Goal: Communication & Community: Answer question/provide support

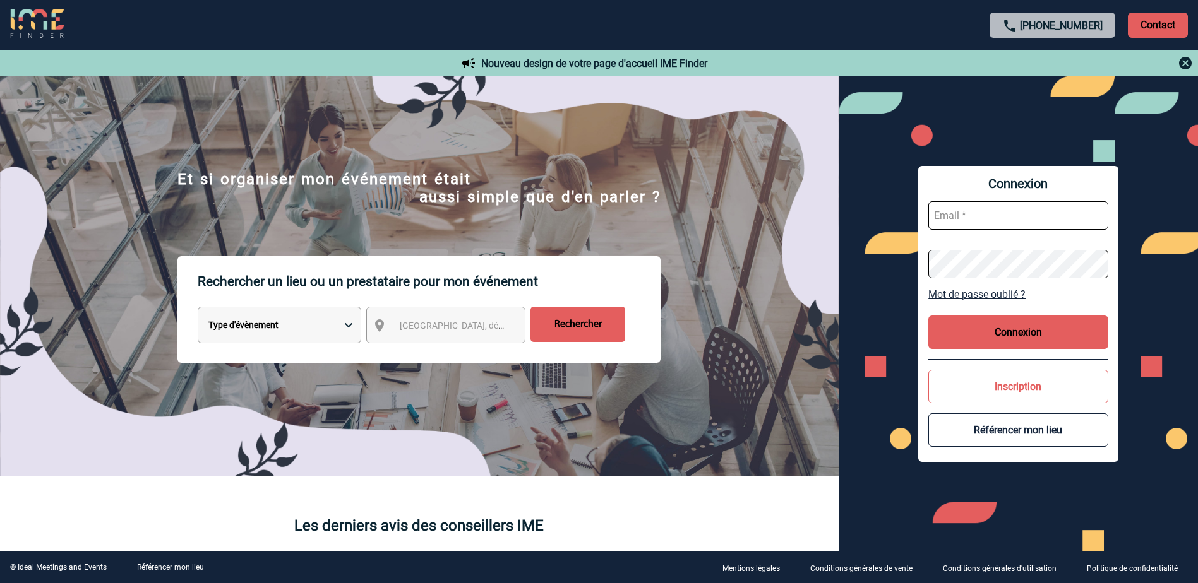
click at [964, 223] on input "text" at bounding box center [1018, 215] width 180 height 28
paste input "[EMAIL_ADDRESS][DOMAIN_NAME]"
type input "[EMAIL_ADDRESS][DOMAIN_NAME]"
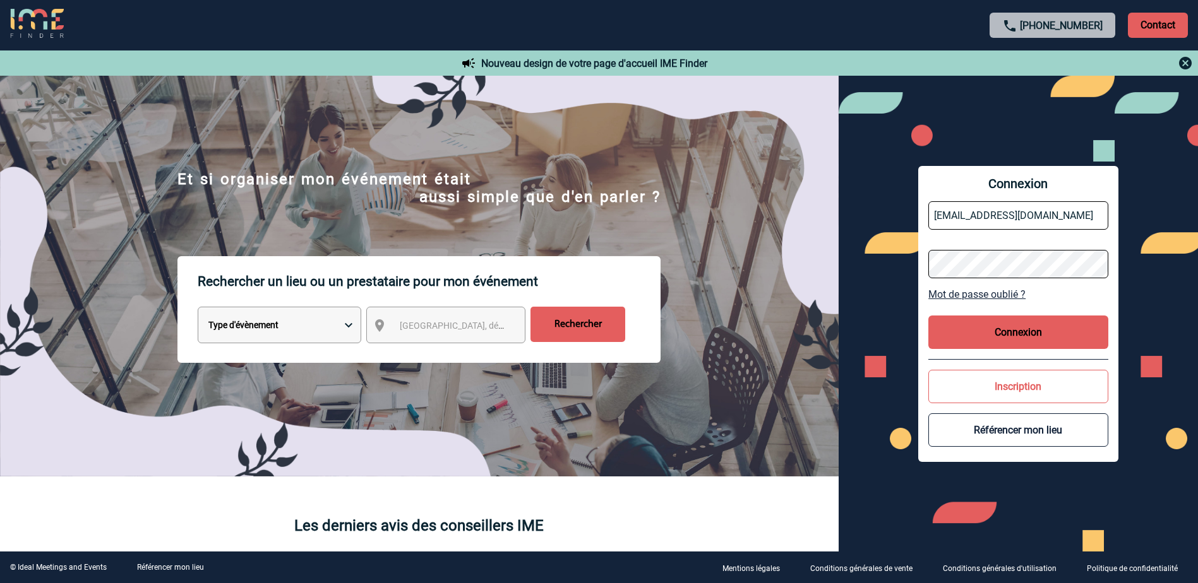
click at [1000, 342] on button "Connexion" at bounding box center [1018, 332] width 180 height 33
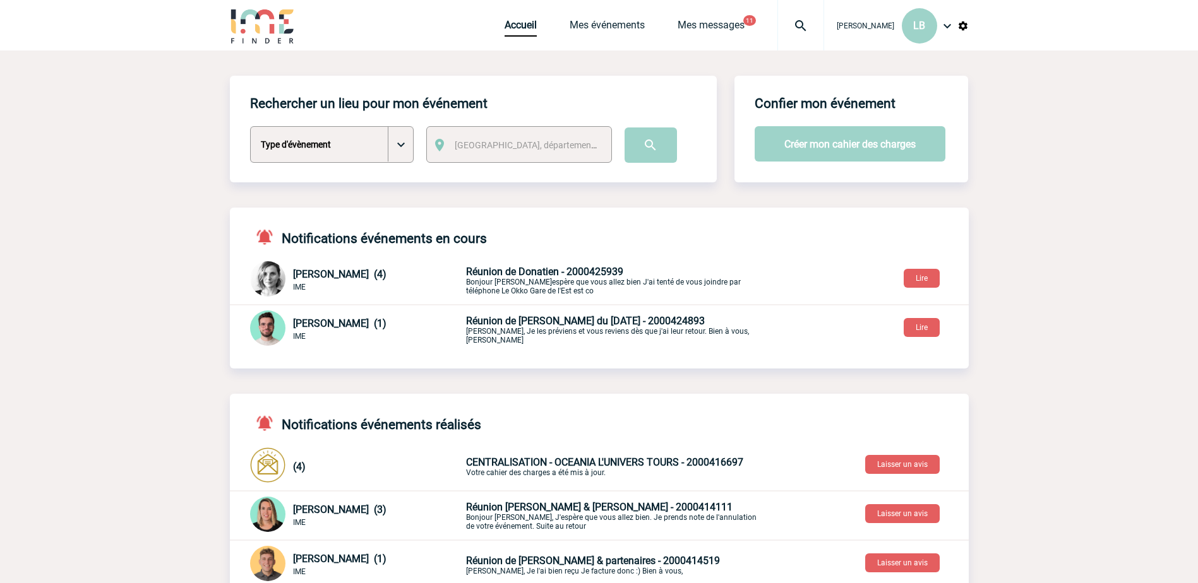
click at [524, 274] on span "Réunion de Donatien - 2000425939" at bounding box center [544, 272] width 157 height 12
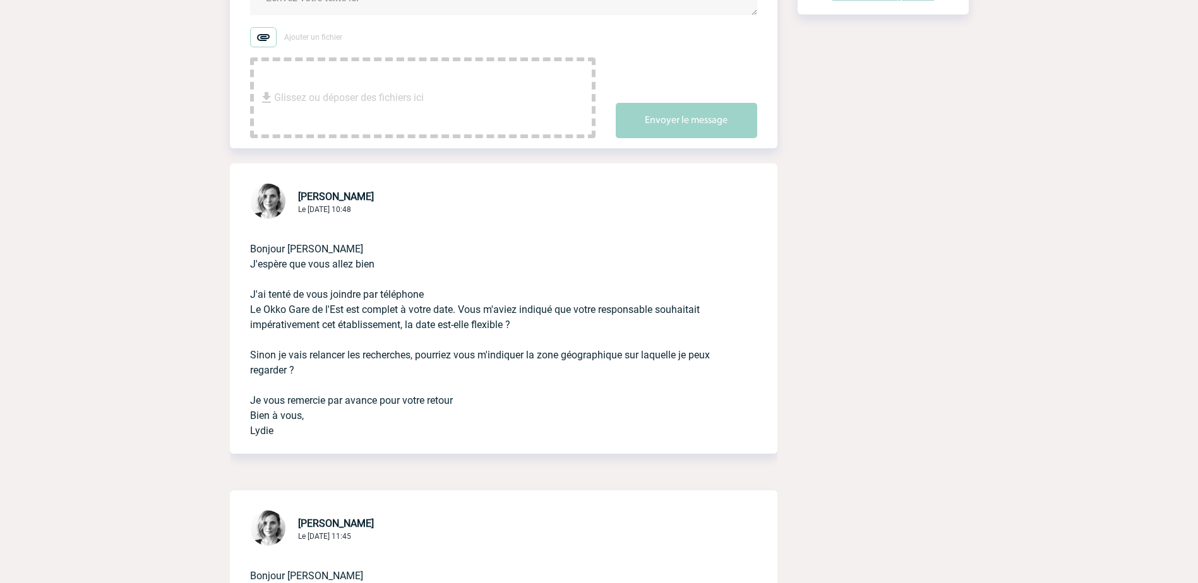
scroll to position [189, 0]
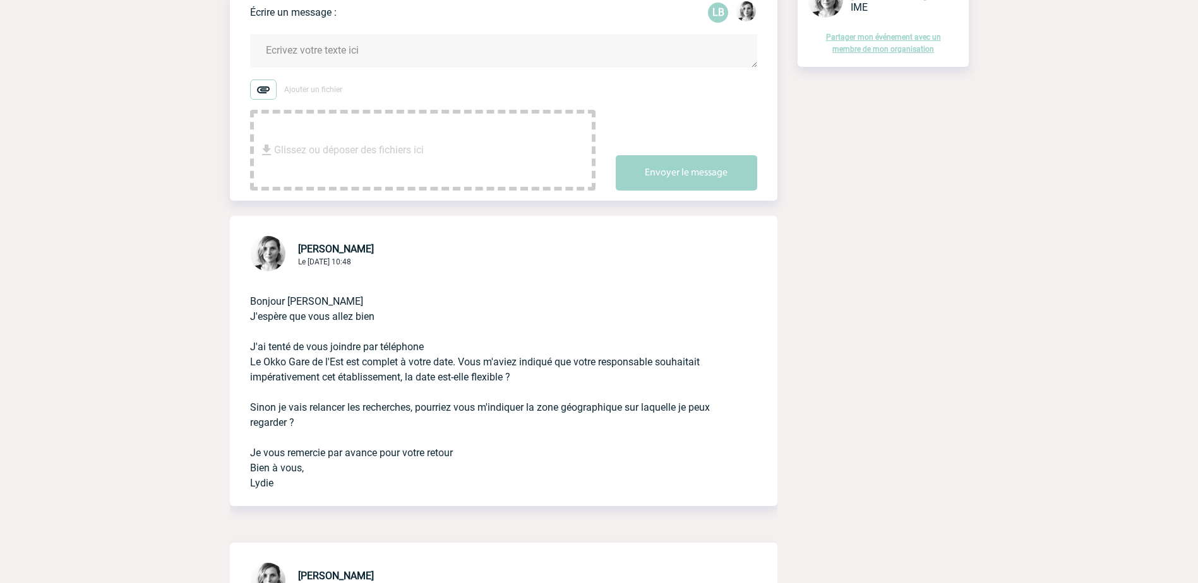
click at [263, 90] on img at bounding box center [263, 90] width 27 height 20
click at [0, 0] on input "Ajouter un fichier" at bounding box center [0, 0] width 0 height 0
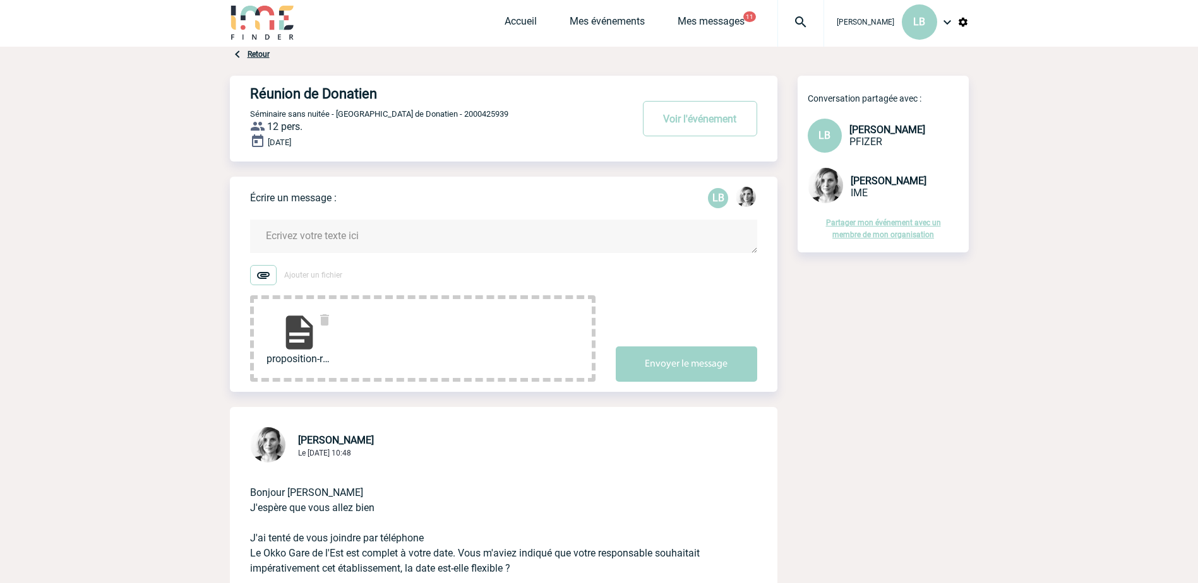
scroll to position [0, 0]
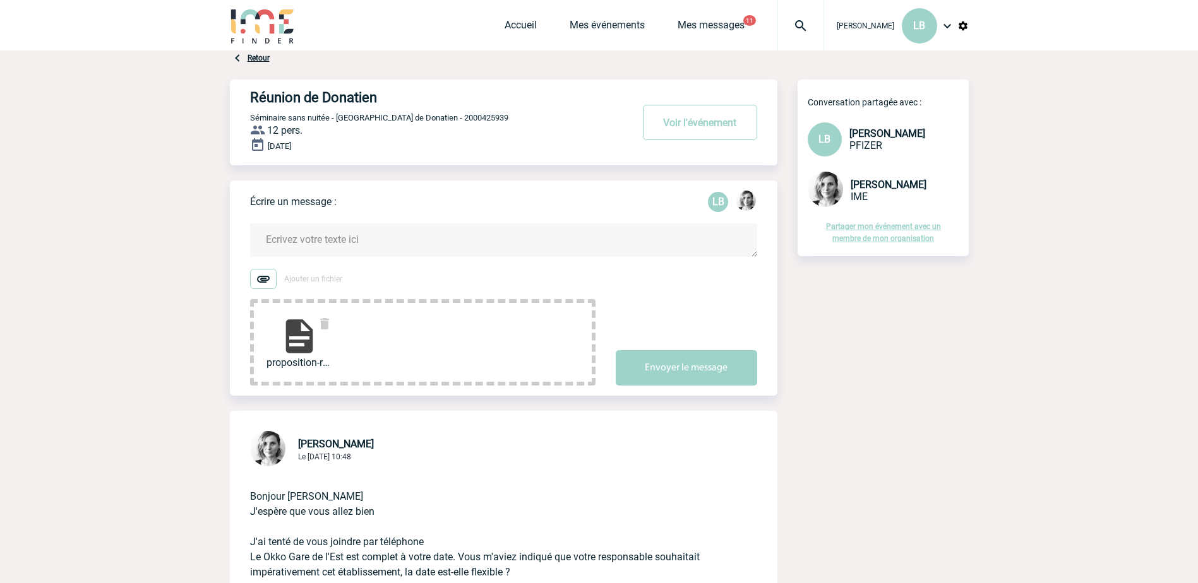
click at [341, 241] on textarea at bounding box center [503, 240] width 507 height 33
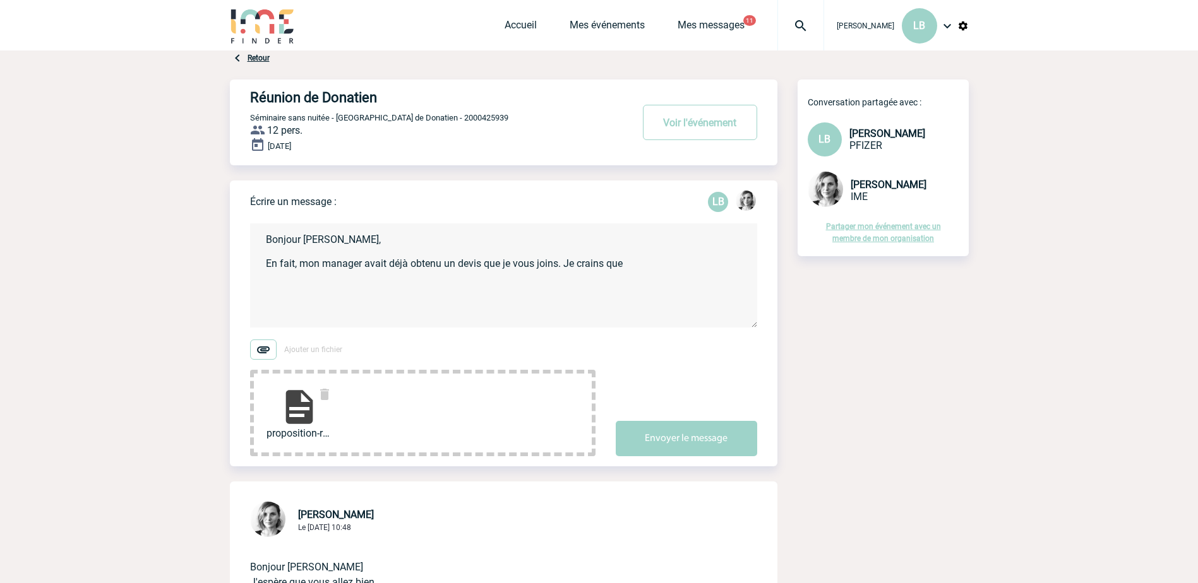
paste textarea "L’hôtel de voudra pas payer la commission d’apporteur d’affaires à l’agence."
click at [629, 265] on textarea "Bonjour Lydie, En fait, mon manager avait déjà obtenu un devis que je vous join…" at bounding box center [503, 276] width 507 height 104
click at [730, 259] on textarea "Bonjour Lydie, En fait, mon manager avait déjà obtenu un devis que je vous join…" at bounding box center [503, 276] width 507 height 104
click at [738, 270] on textarea "Bonjour Lydie, En fait, mon manager avait déjà obtenu un devis que je vous join…" at bounding box center [503, 276] width 507 height 104
click at [528, 278] on textarea "Bonjour Lydie, En fait, mon manager avait déjà obtenu un devis que je vous join…" at bounding box center [503, 276] width 507 height 104
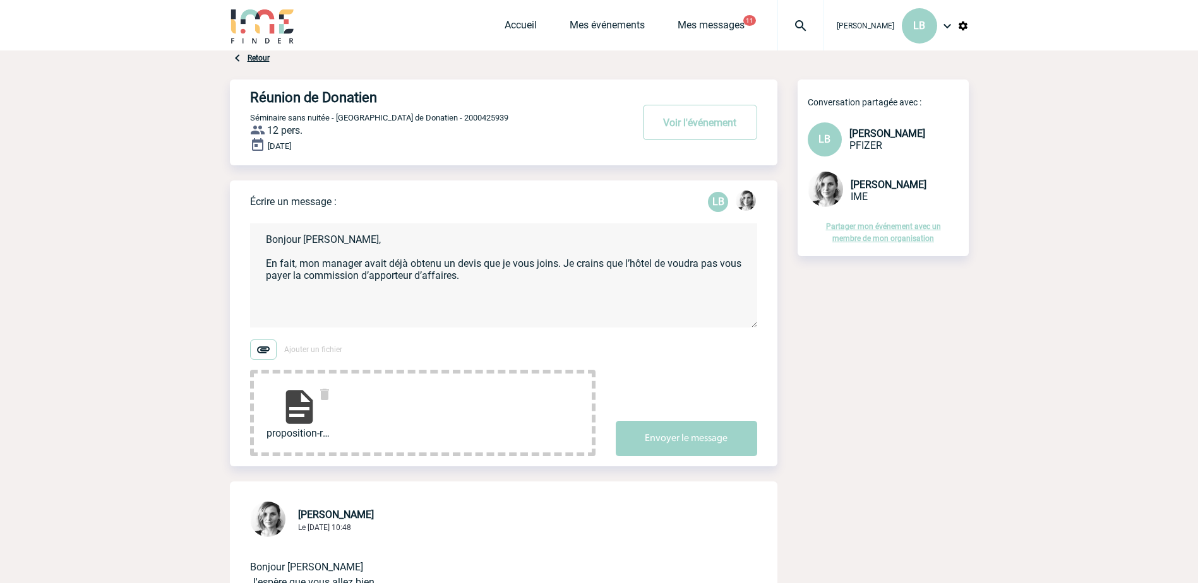
click at [530, 284] on textarea "Bonjour Lydie, En fait, mon manager avait déjà obtenu un devis que je vous join…" at bounding box center [503, 276] width 507 height 104
type textarea "Bonjour Lydie, En fait, mon manager avait déjà obtenu un devis que je vous join…"
click at [717, 445] on button "Envoyer le message" at bounding box center [686, 438] width 141 height 35
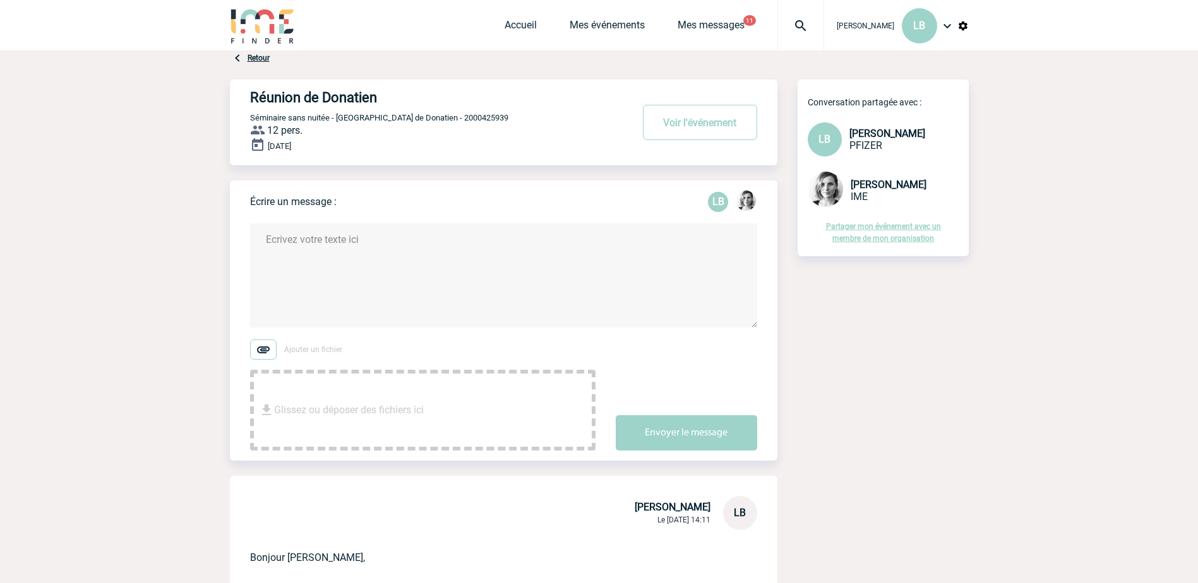
click at [386, 285] on textarea at bounding box center [503, 276] width 507 height 104
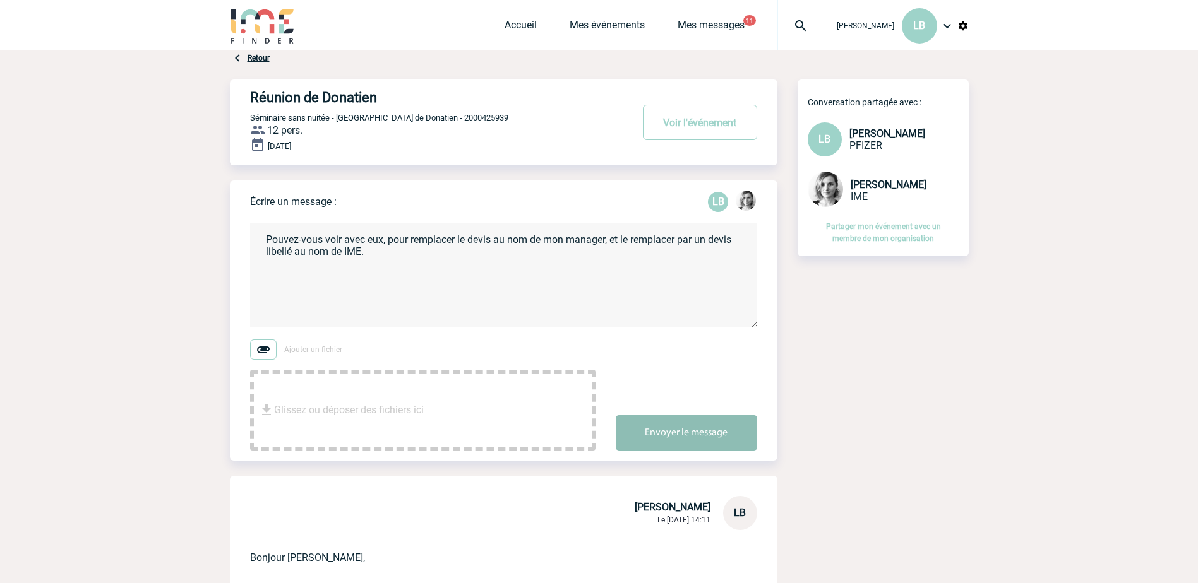
type textarea "Pouvez-vous voir avec eux, pour remplacer le devis au nom de mon manager, et le…"
click at [690, 431] on button "Envoyer le message" at bounding box center [686, 432] width 141 height 35
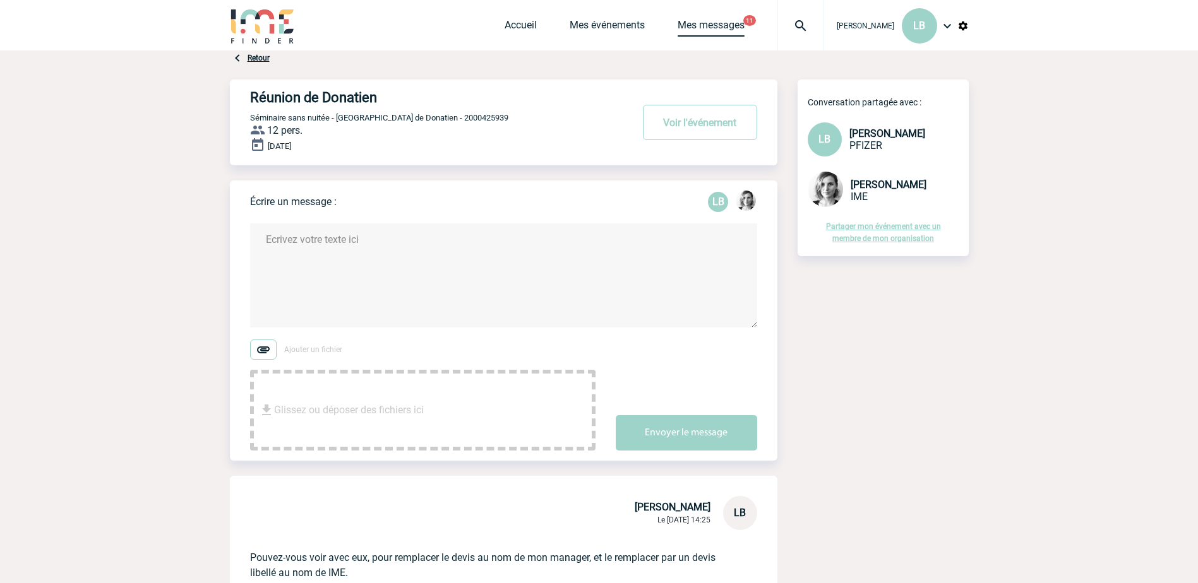
click at [700, 27] on link "Mes messages" at bounding box center [711, 28] width 67 height 18
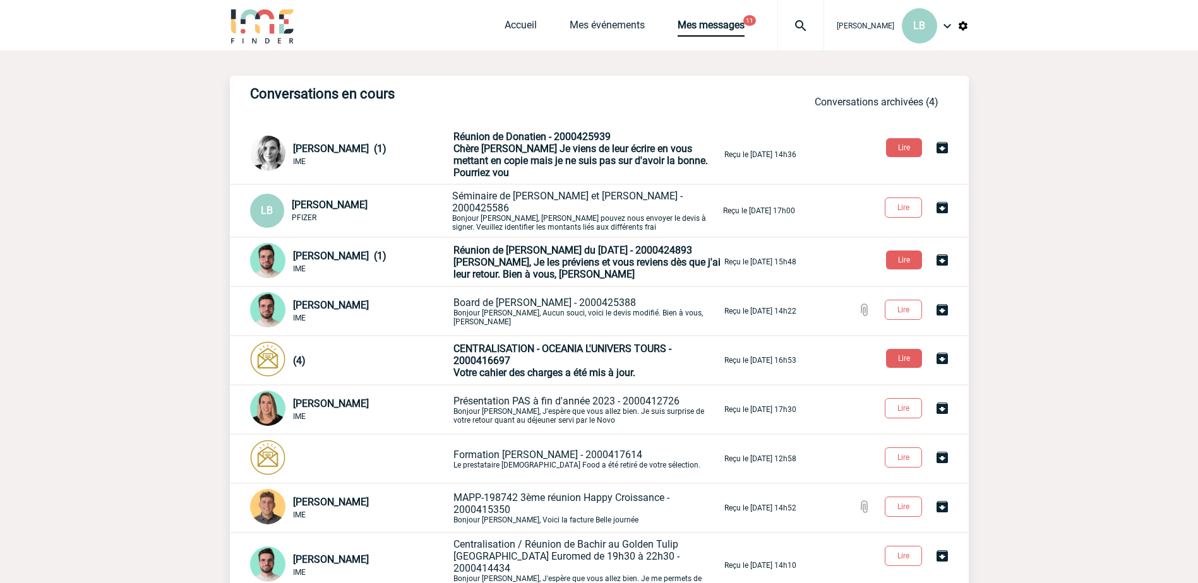
click at [592, 155] on span "Chère [PERSON_NAME] Je viens de leur écrire en vous mettant en copie mais je ne…" at bounding box center [580, 161] width 254 height 36
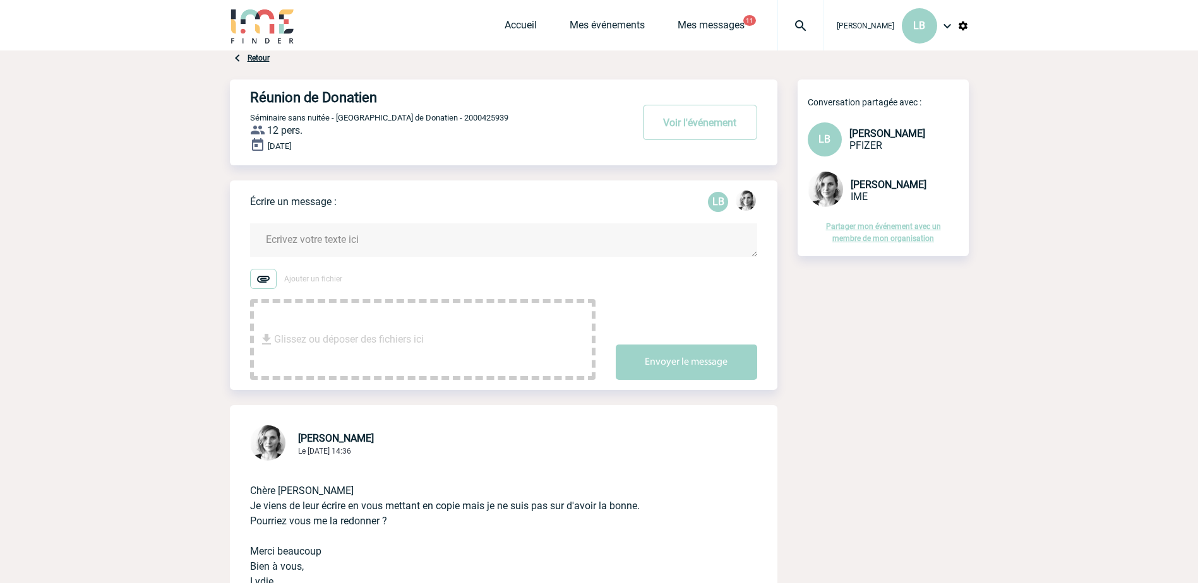
click at [343, 240] on textarea at bounding box center [503, 240] width 507 height 33
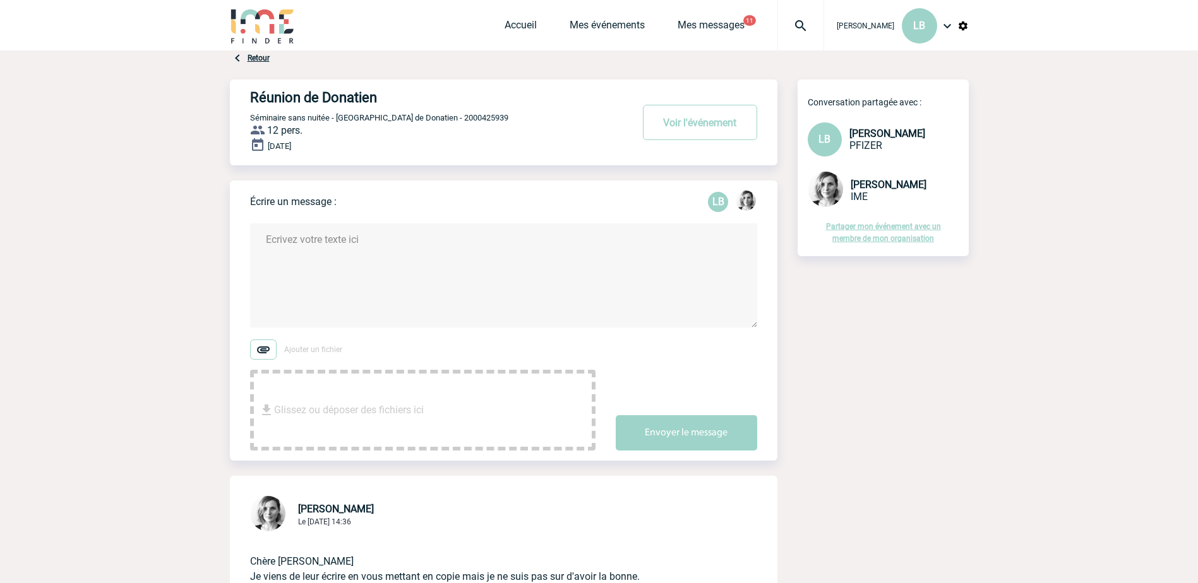
paste textarea "[PERSON_NAME] Adjoint de direction-hébergement, groupes et séminaires OKKO HOTE…"
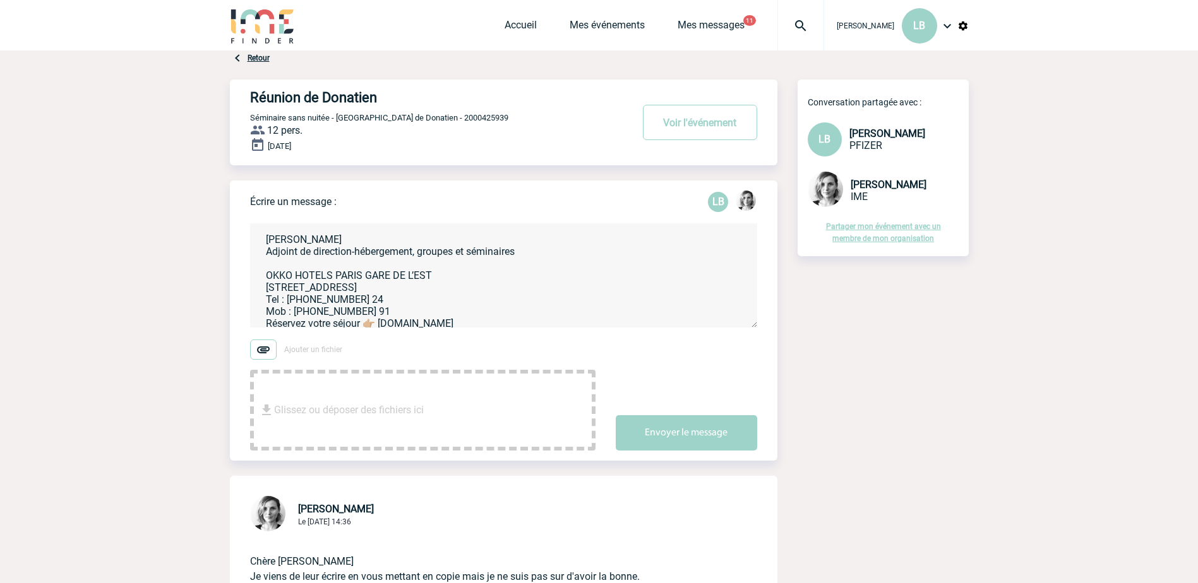
click at [265, 237] on textarea "Théo Briend Adjoint de direction-hébergement, groupes et séminaires OKKO HOTELS…" at bounding box center [503, 276] width 507 height 104
click at [293, 236] on textarea "Théo Briend Adjoint de direction-hébergement, groupes et séminaires OKKO HOTELS…" at bounding box center [503, 276] width 507 height 104
paste textarea "groupe.paris7502@okkohotels.com>"
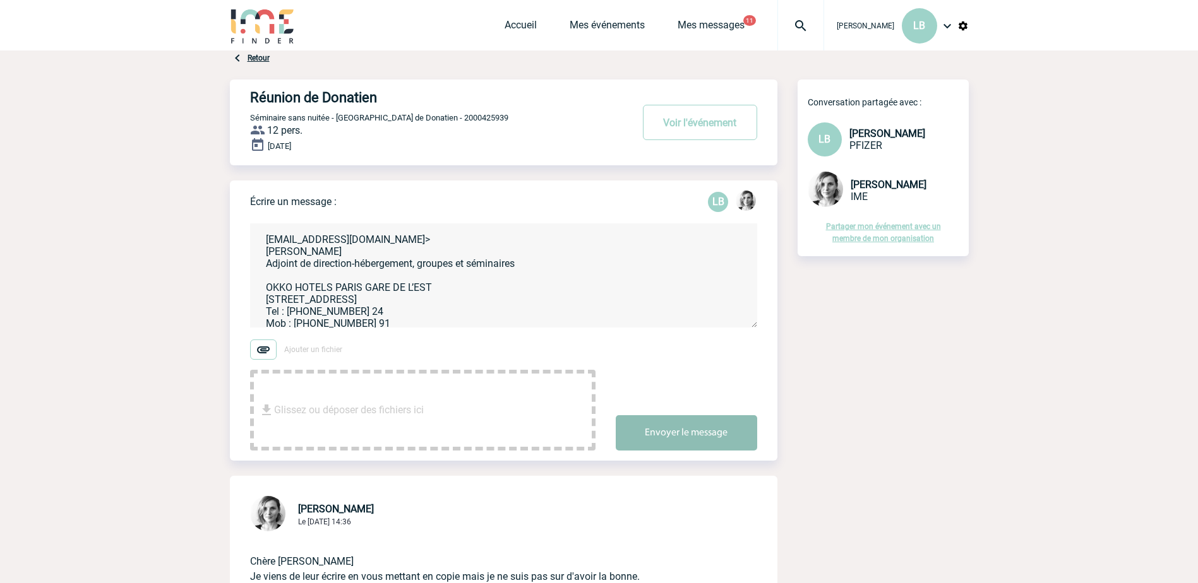
type textarea "groupe.paris7502@okkohotels.com> Théo Briend Adjoint de direction-hébergement, …"
click at [710, 432] on button "Envoyer le message" at bounding box center [686, 432] width 141 height 35
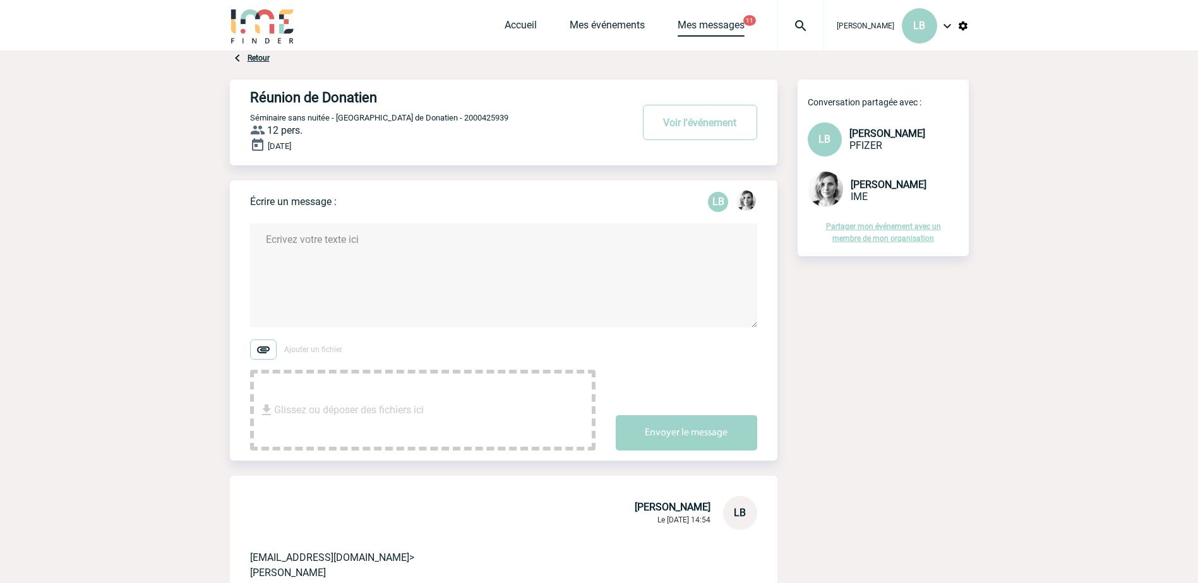
click at [678, 27] on link "Mes messages" at bounding box center [711, 28] width 67 height 18
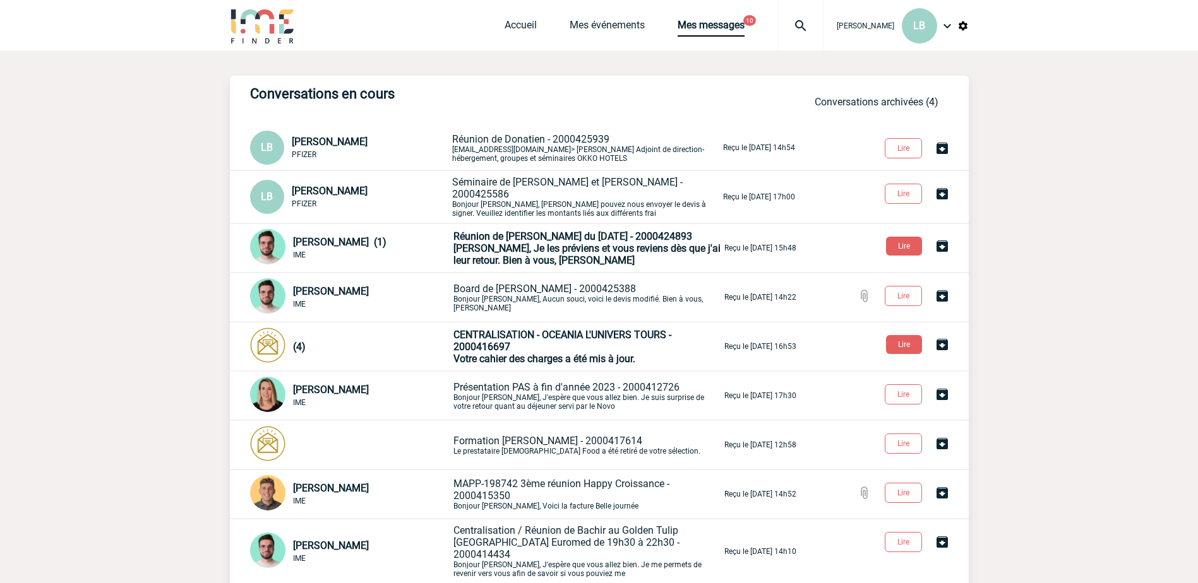
click at [510, 170] on div "Conversations en cours Conversations archivées (4) LB [PERSON_NAME] PFIZER Réun…" at bounding box center [599, 358] width 739 height 564
click at [499, 191] on span "Séminaire de [PERSON_NAME] et [PERSON_NAME] - 2000425586" at bounding box center [567, 188] width 230 height 24
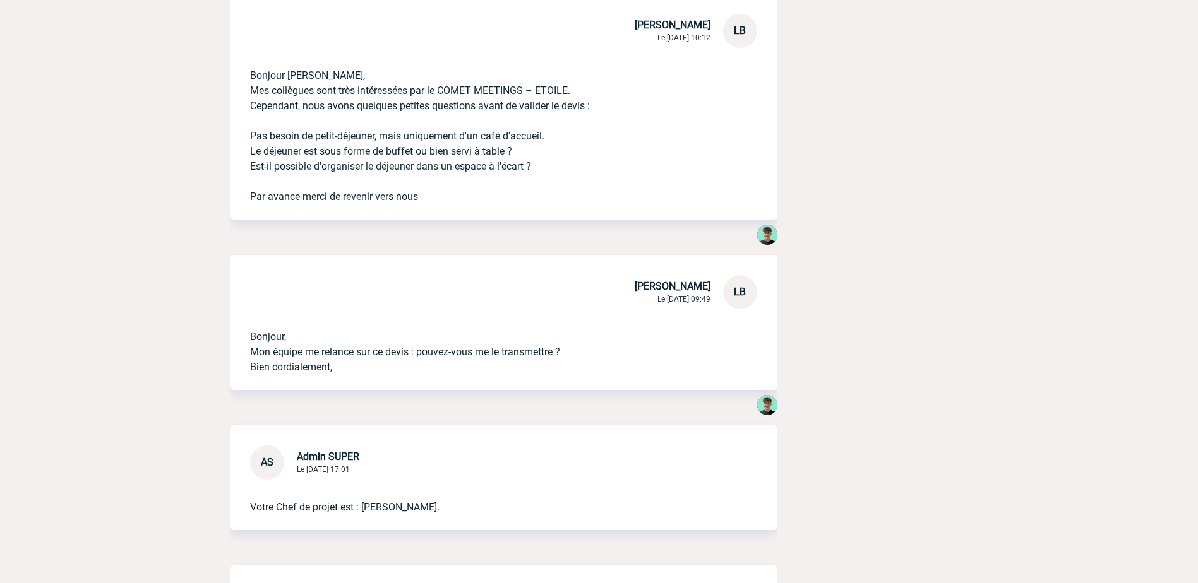
scroll to position [1365, 0]
